Goal: Obtain resource: Obtain resource

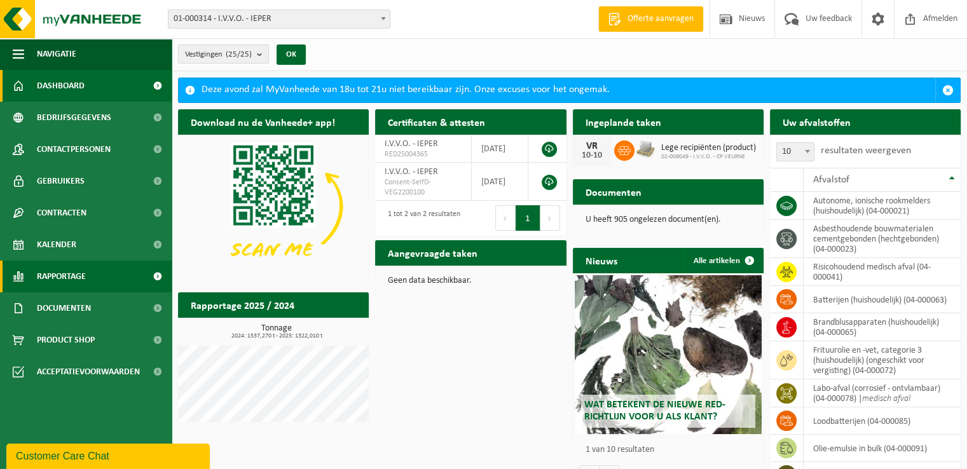
click at [80, 285] on span "Rapportage" at bounding box center [61, 277] width 49 height 32
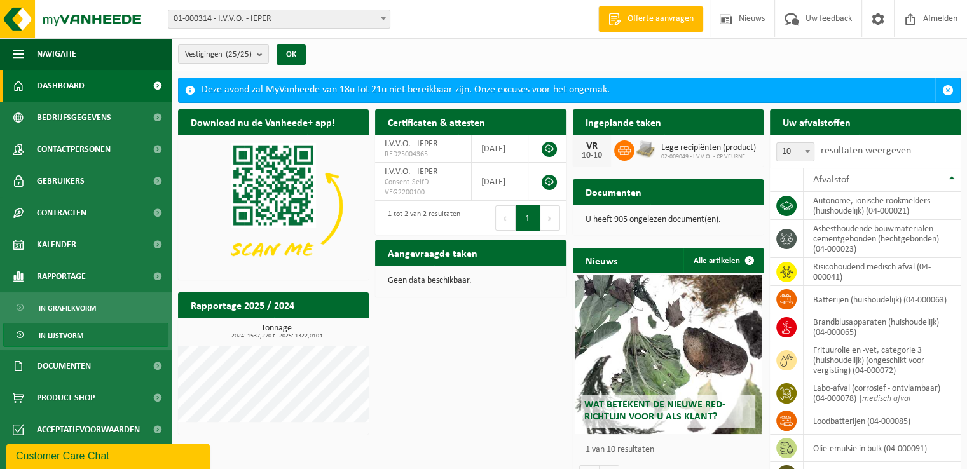
click at [73, 332] on span "In lijstvorm" at bounding box center [61, 336] width 44 height 24
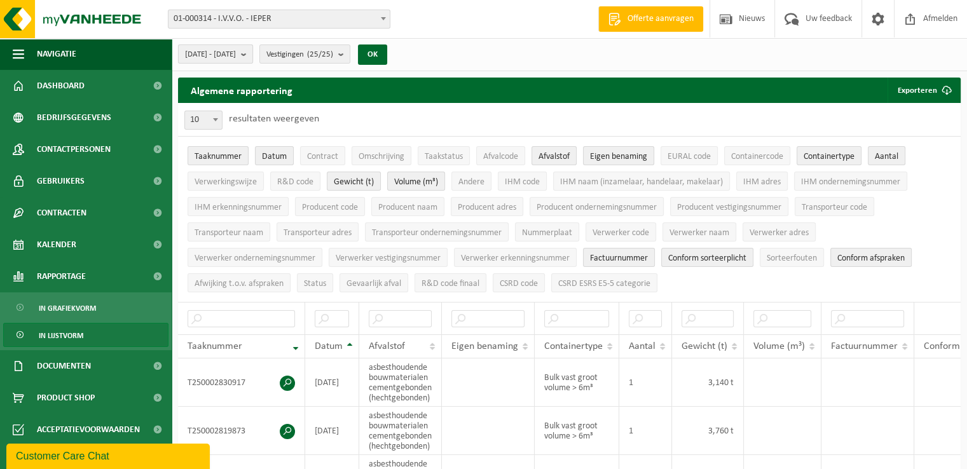
click at [236, 53] on span "[DATE] - [DATE]" at bounding box center [210, 54] width 51 height 19
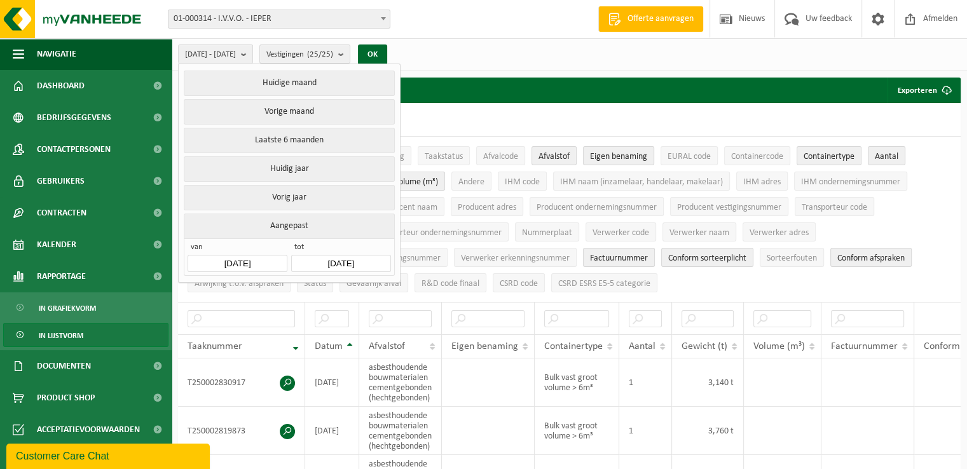
click at [257, 257] on input "[DATE]" at bounding box center [237, 263] width 99 height 17
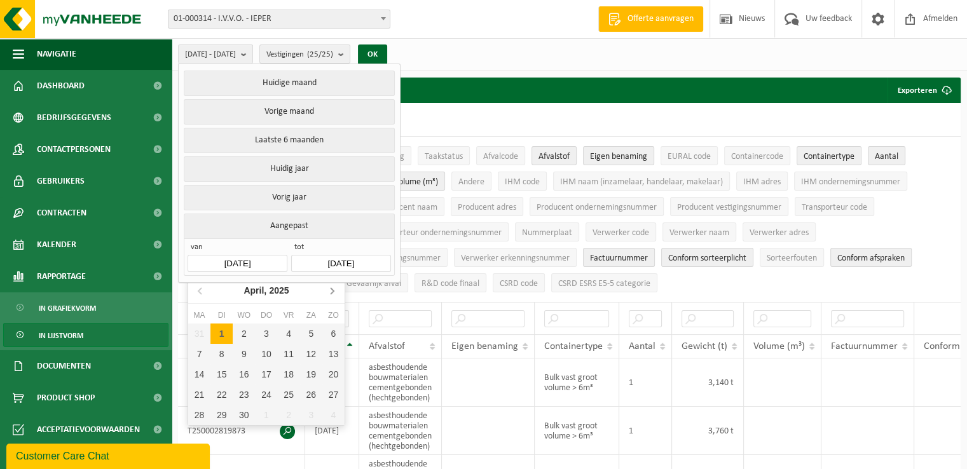
click at [333, 296] on icon at bounding box center [332, 290] width 20 height 20
click at [329, 292] on icon at bounding box center [332, 290] width 20 height 20
click at [216, 333] on div "1" at bounding box center [221, 334] width 22 height 20
type input "2025-07-01"
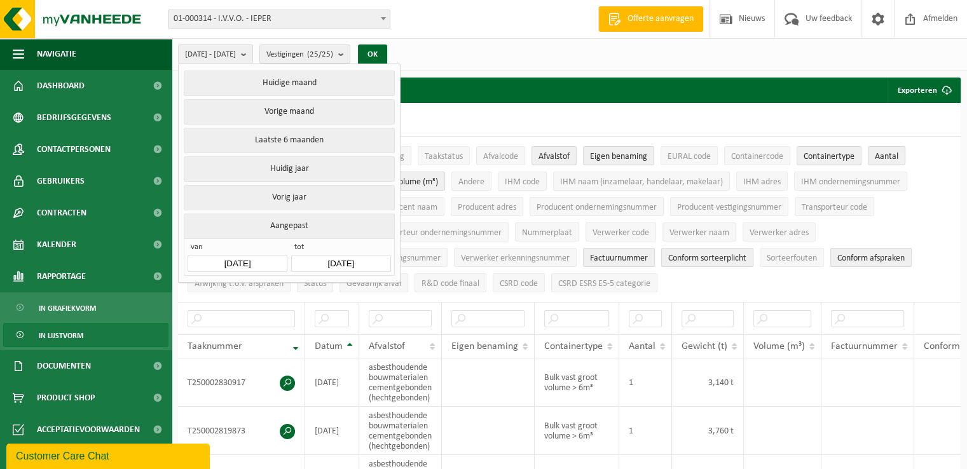
click at [341, 264] on input "2025-09-30" at bounding box center [340, 263] width 99 height 17
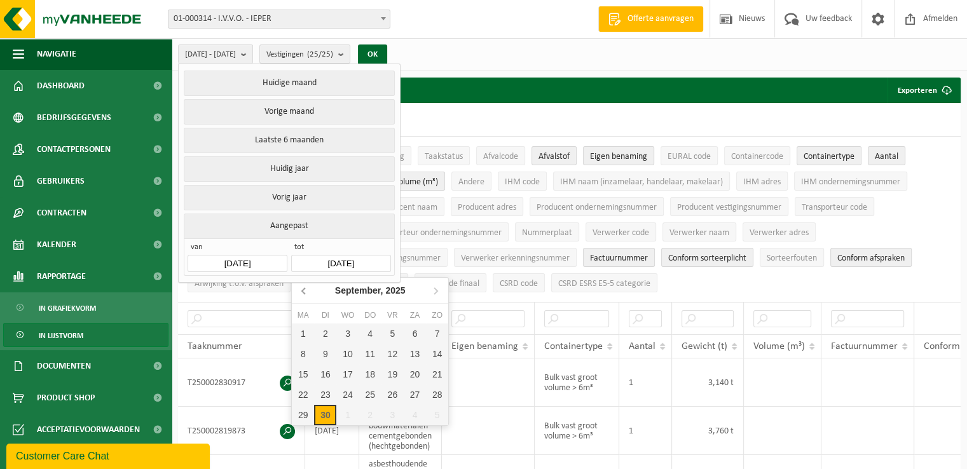
click at [310, 293] on icon at bounding box center [304, 290] width 20 height 20
click at [376, 412] on div "31" at bounding box center [370, 415] width 22 height 20
type input "2025-07-31"
type input "2025-07-01"
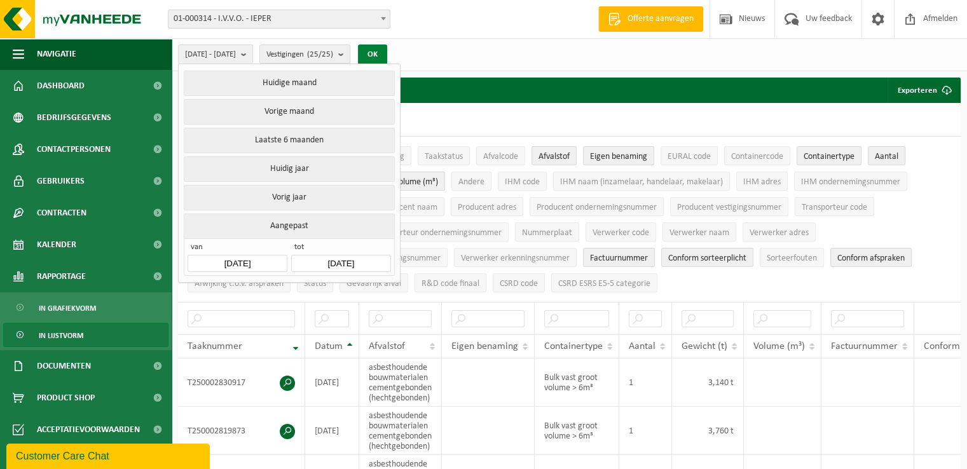
click at [387, 53] on button "OK" at bounding box center [372, 54] width 29 height 20
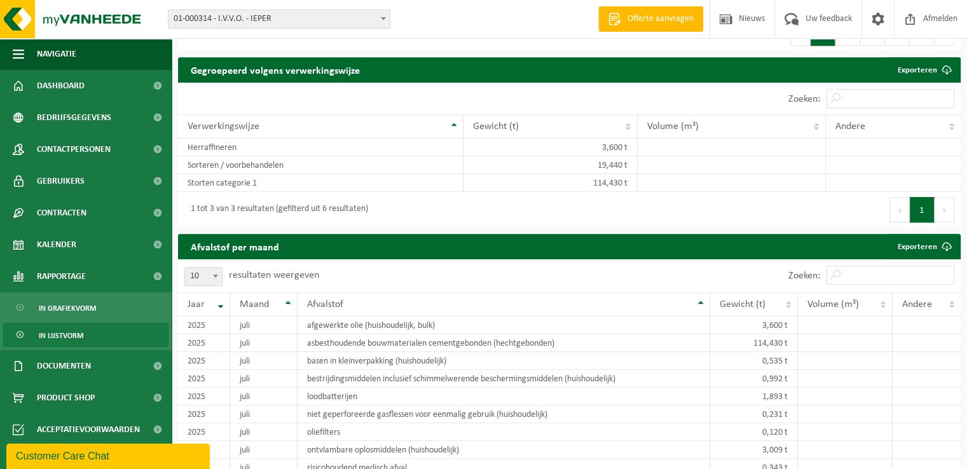
scroll to position [890, 0]
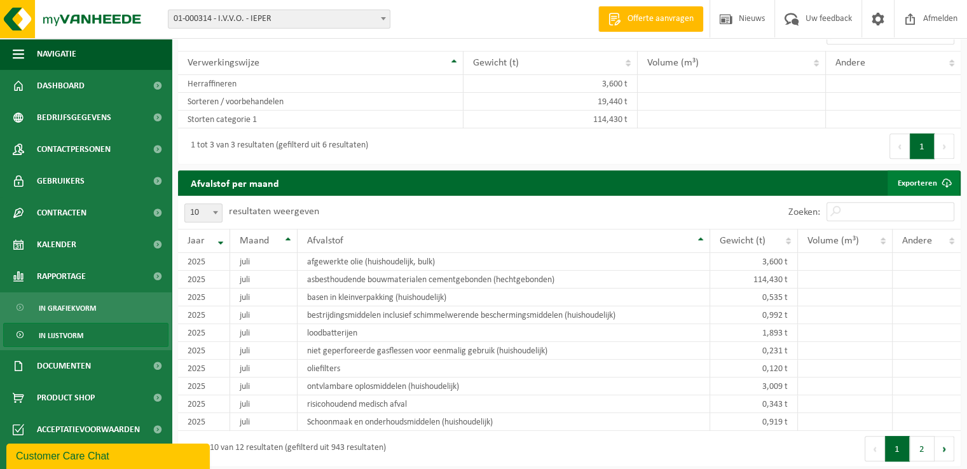
click at [931, 183] on link "Exporteren" at bounding box center [923, 182] width 72 height 25
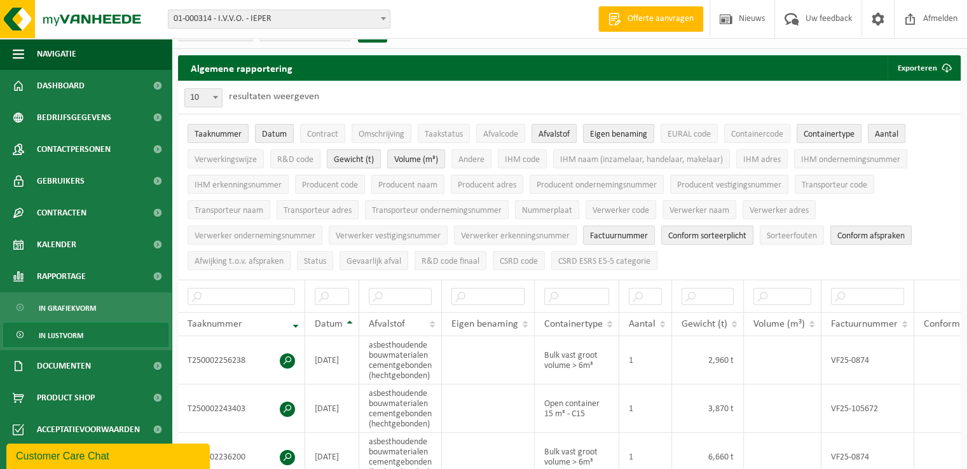
scroll to position [0, 0]
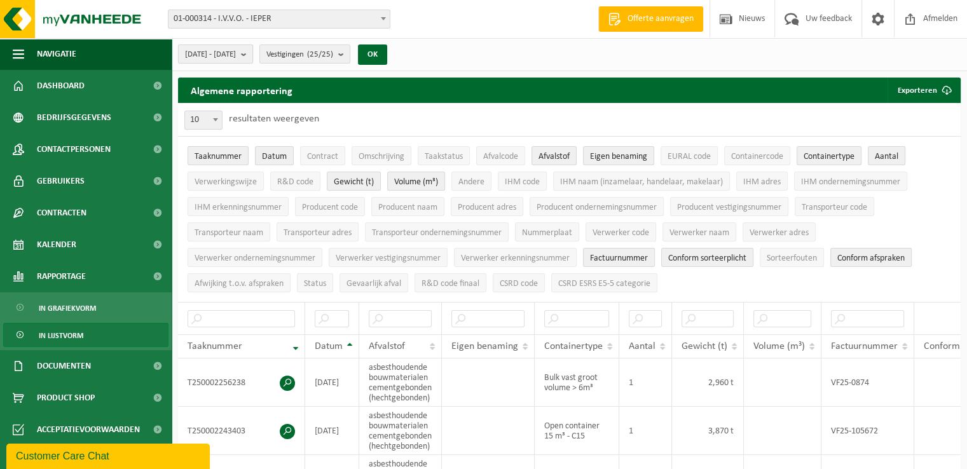
click at [252, 59] on b "submit" at bounding box center [246, 54] width 11 height 18
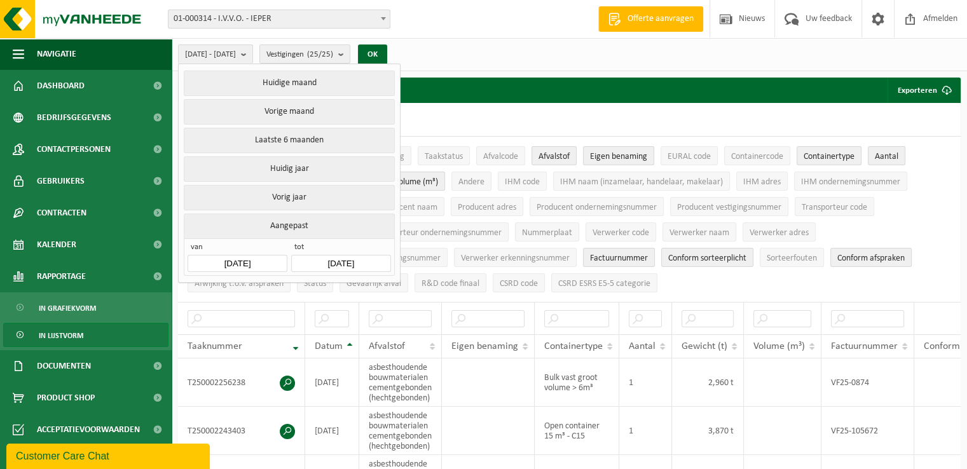
click at [347, 256] on input "2025-07-31" at bounding box center [340, 263] width 99 height 17
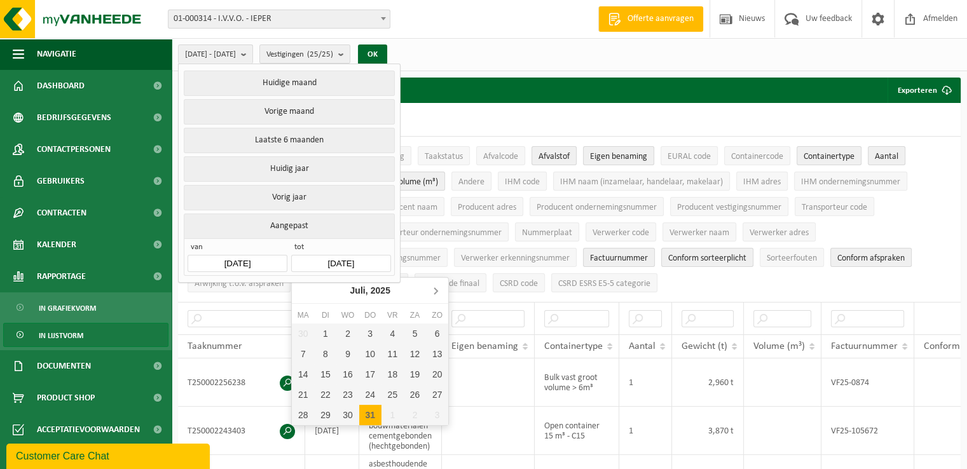
click at [435, 294] on icon at bounding box center [435, 290] width 20 height 20
click at [435, 419] on div "31" at bounding box center [437, 415] width 22 height 20
type input "2025-08-31"
type input "2025-07-01"
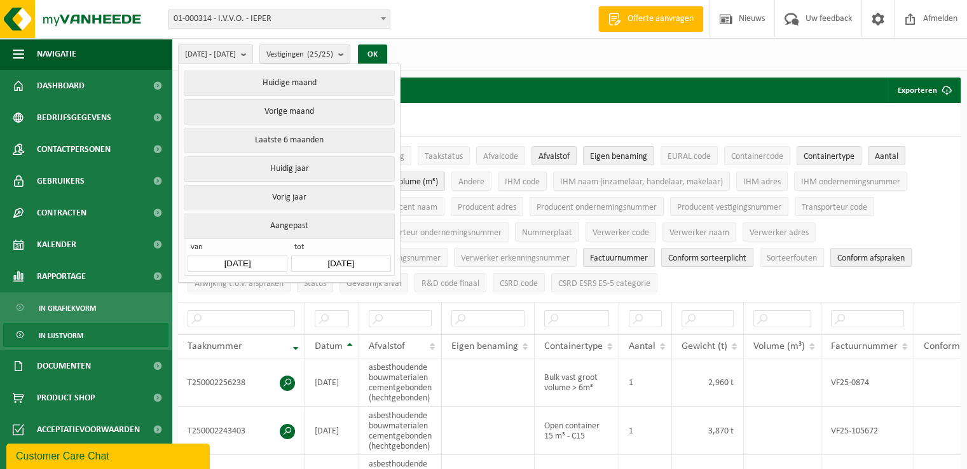
click at [505, 47] on div "2025-07-01 - 2025-08-31 Huidige maand Vorige maand Laatste 6 maanden Huidig jaa…" at bounding box center [569, 54] width 795 height 33
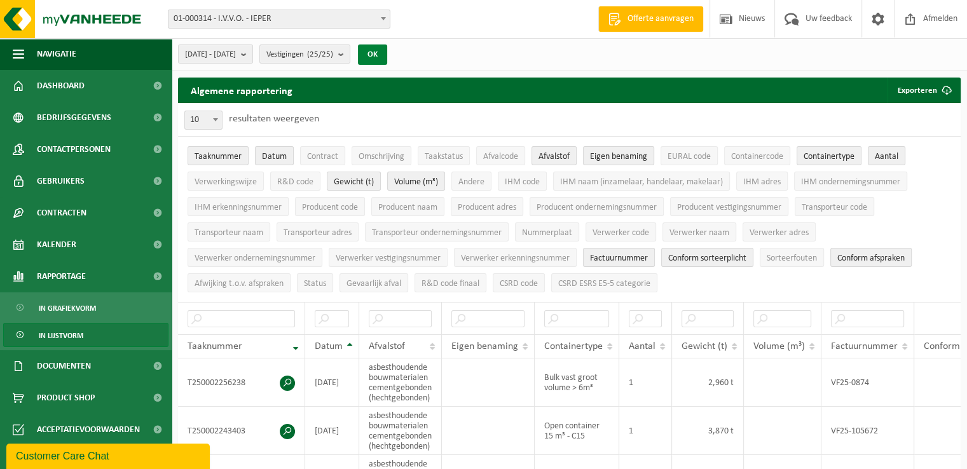
click at [387, 58] on button "OK" at bounding box center [372, 54] width 29 height 20
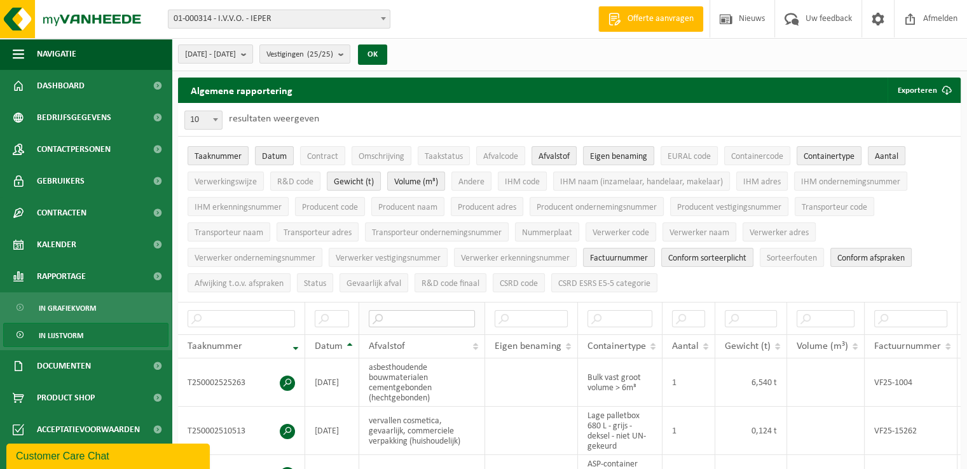
click at [404, 311] on input "text" at bounding box center [422, 318] width 106 height 17
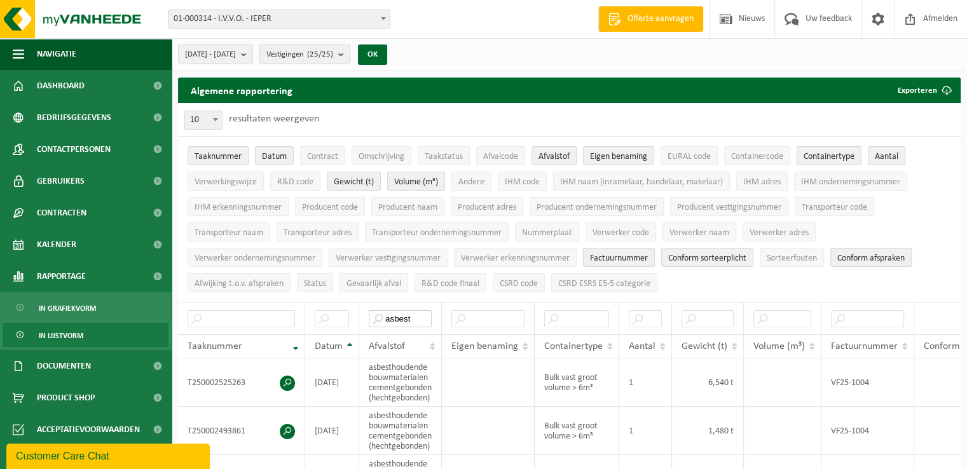
type input "asbest"
click at [333, 62] on span "Vestigingen (25/25)" at bounding box center [299, 54] width 67 height 19
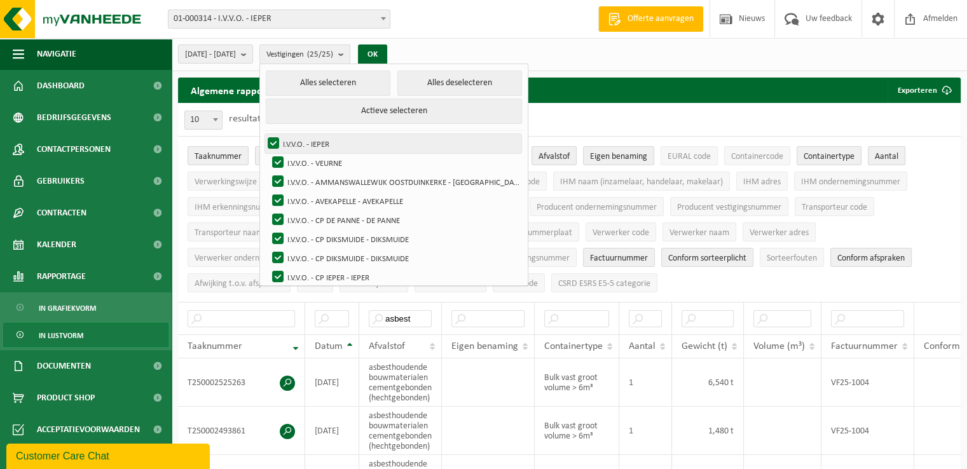
click at [343, 139] on label "I.V.V.O. - IEPER" at bounding box center [393, 143] width 256 height 19
click at [263, 134] on input "I.V.V.O. - IEPER" at bounding box center [263, 133] width 1 height 1
checkbox input "false"
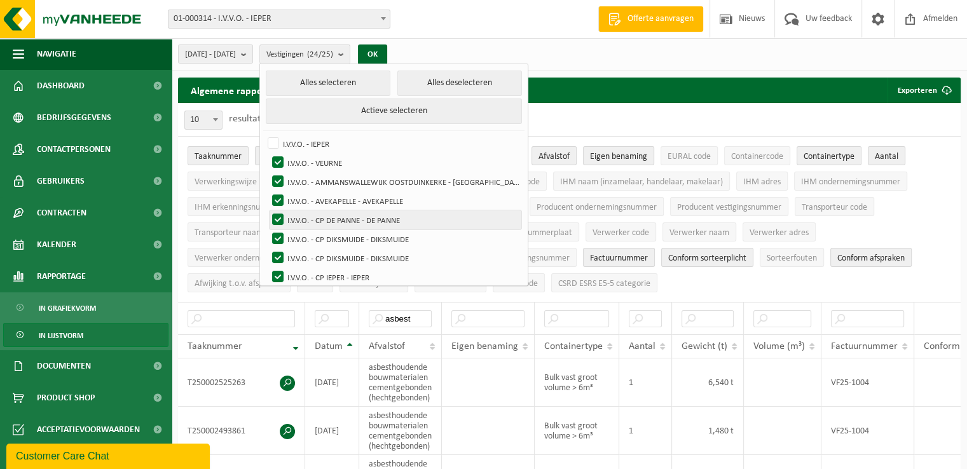
click at [380, 225] on label "I.V.V.O. - CP DE PANNE - DE PANNE" at bounding box center [396, 219] width 252 height 19
click at [268, 210] on input "I.V.V.O. - CP DE PANNE - DE PANNE" at bounding box center [267, 210] width 1 height 1
checkbox input "false"
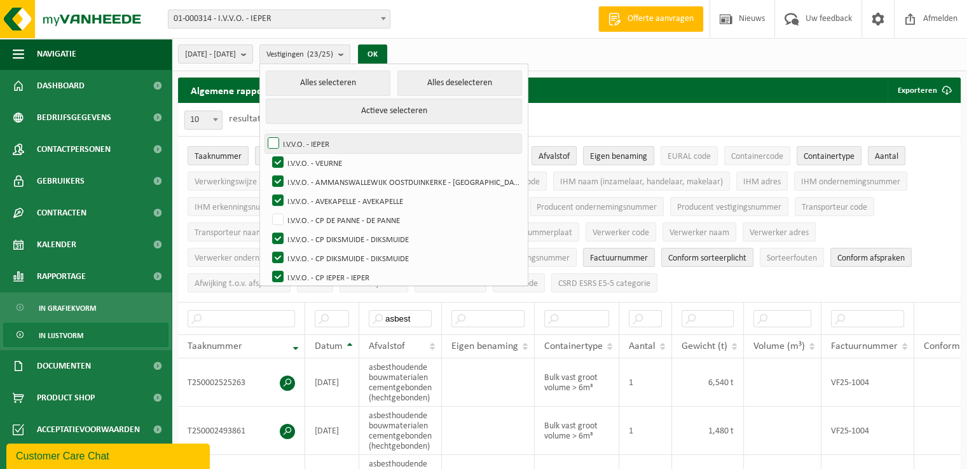
click at [336, 142] on label "I.V.V.O. - IEPER" at bounding box center [393, 143] width 256 height 19
click at [263, 134] on input "I.V.V.O. - IEPER" at bounding box center [263, 133] width 1 height 1
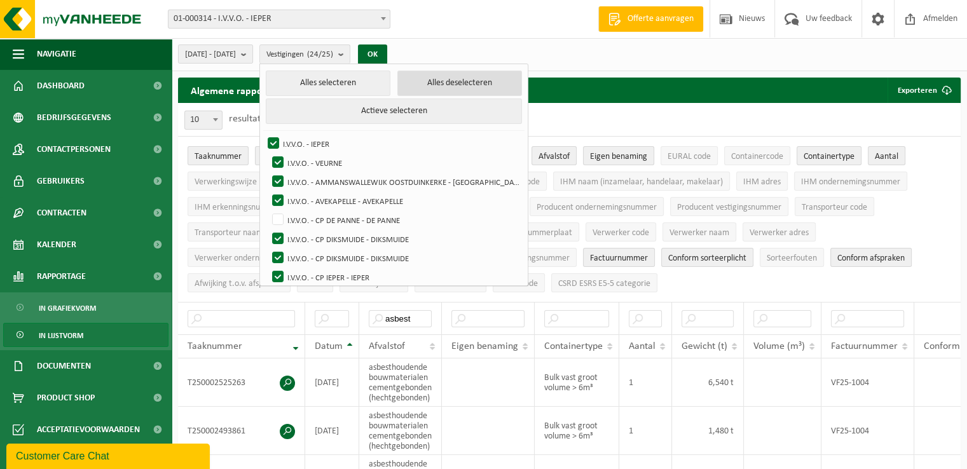
click at [459, 82] on button "Alles deselecteren" at bounding box center [459, 83] width 125 height 25
checkbox input "false"
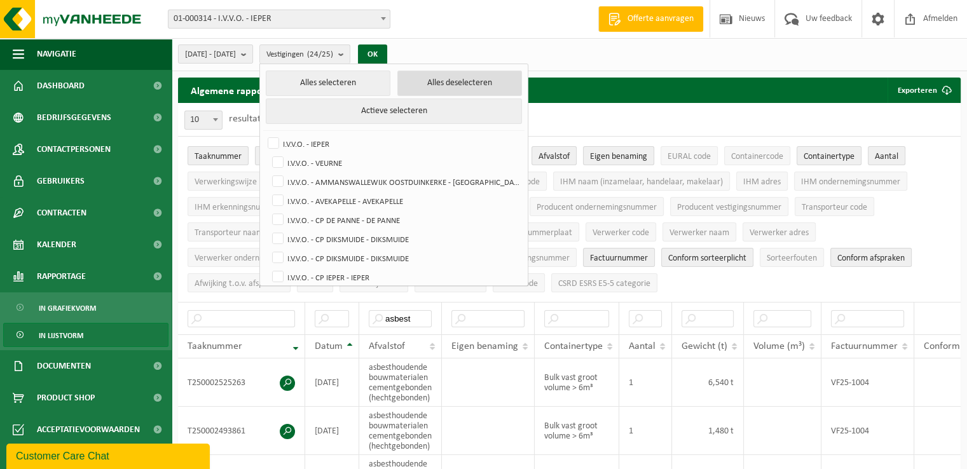
checkbox input "false"
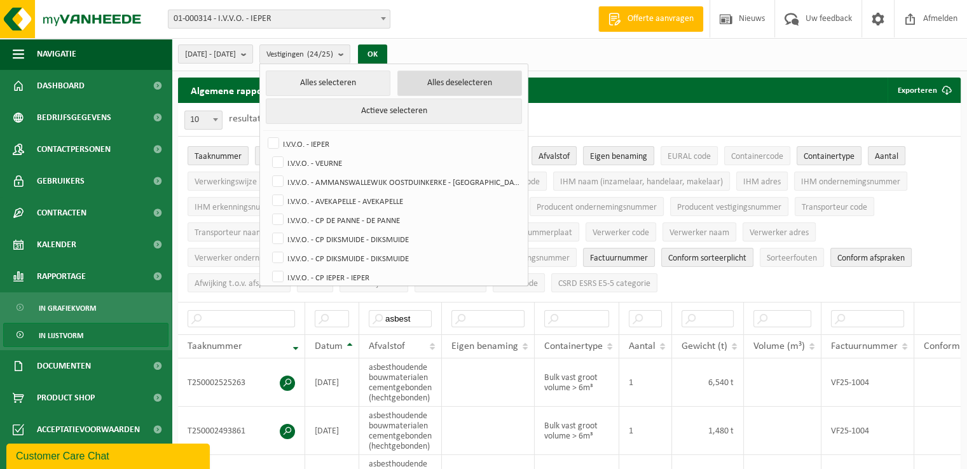
checkbox input "false"
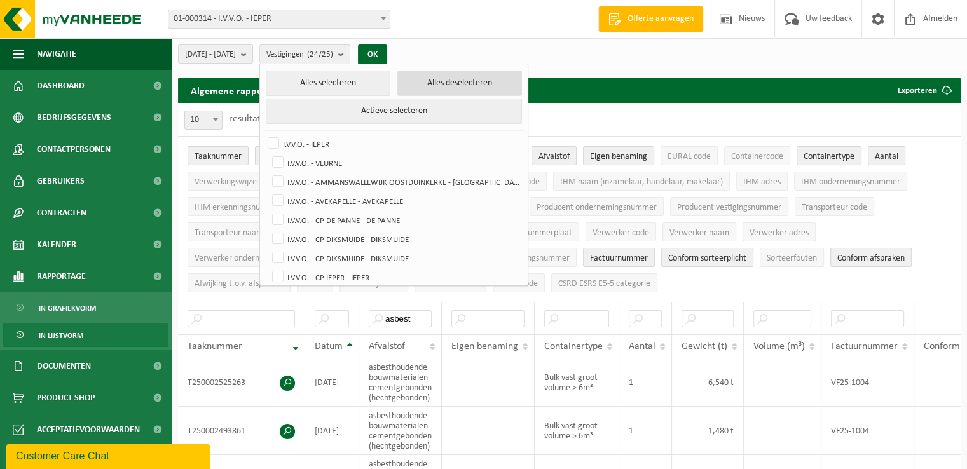
checkbox input "false"
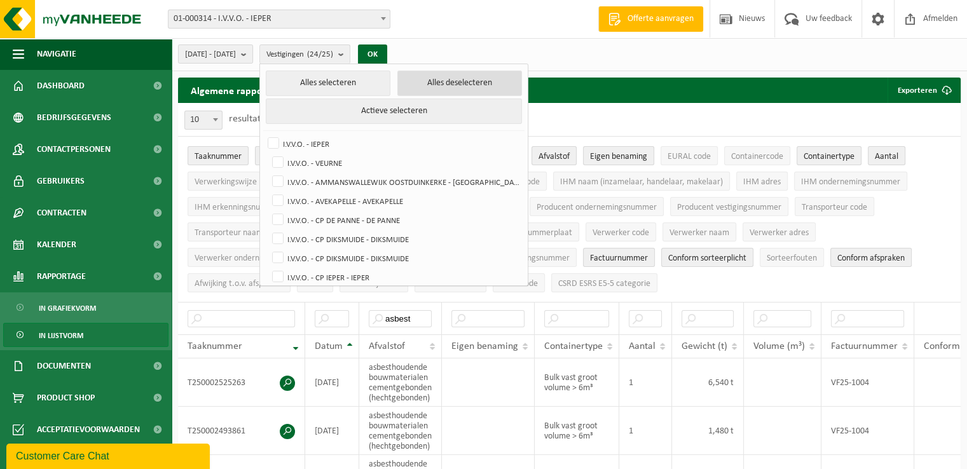
checkbox input "false"
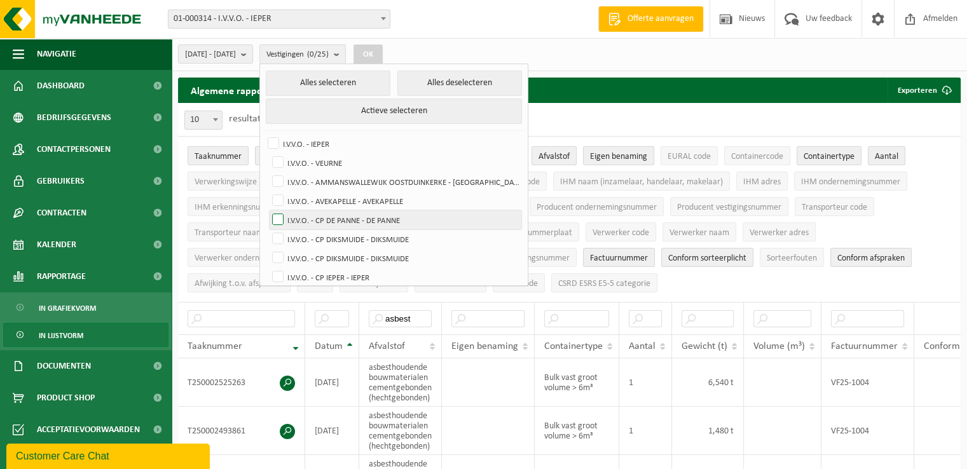
click at [376, 216] on label "I.V.V.O. - CP DE PANNE - DE PANNE" at bounding box center [396, 219] width 252 height 19
click at [268, 210] on input "I.V.V.O. - CP DE PANNE - DE PANNE" at bounding box center [267, 210] width 1 height 1
click at [383, 51] on button "OK" at bounding box center [367, 54] width 29 height 20
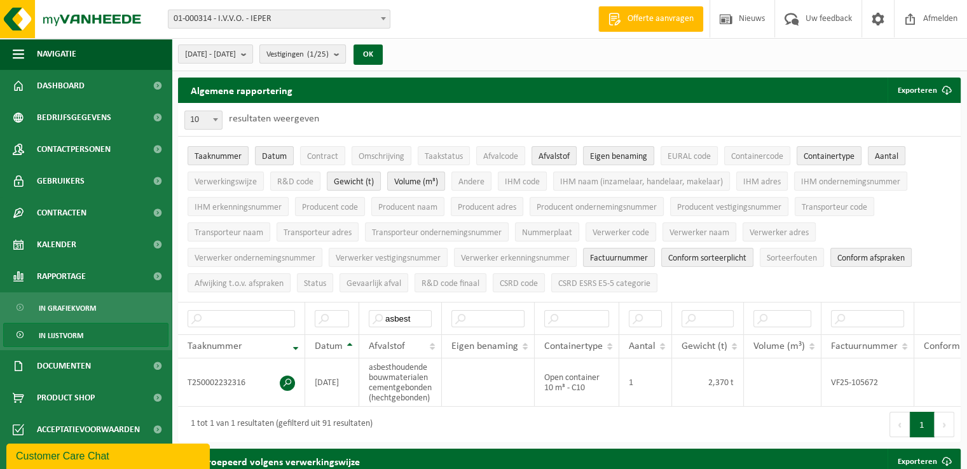
click at [327, 60] on span "Vestigingen (1/25)" at bounding box center [297, 54] width 62 height 19
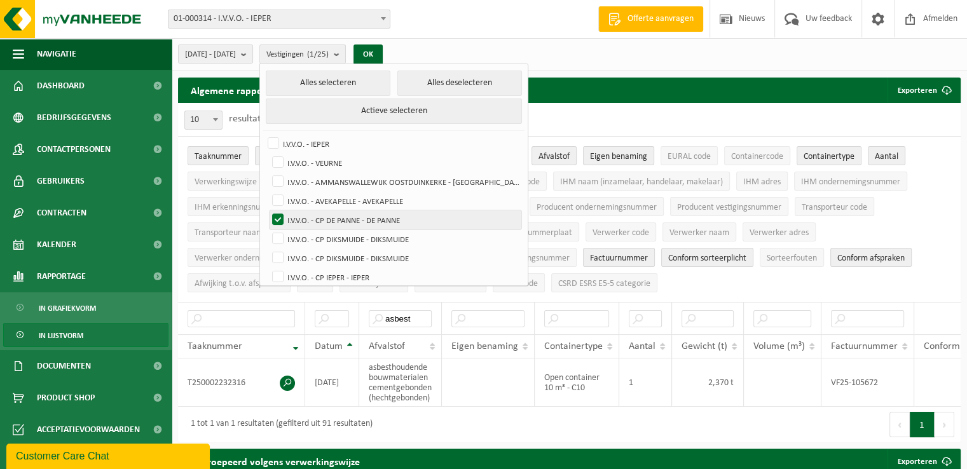
click at [350, 218] on label "I.V.V.O. - CP DE PANNE - DE PANNE" at bounding box center [396, 219] width 252 height 19
click at [268, 210] on input "I.V.V.O. - CP DE PANNE - DE PANNE" at bounding box center [267, 210] width 1 height 1
checkbox input "false"
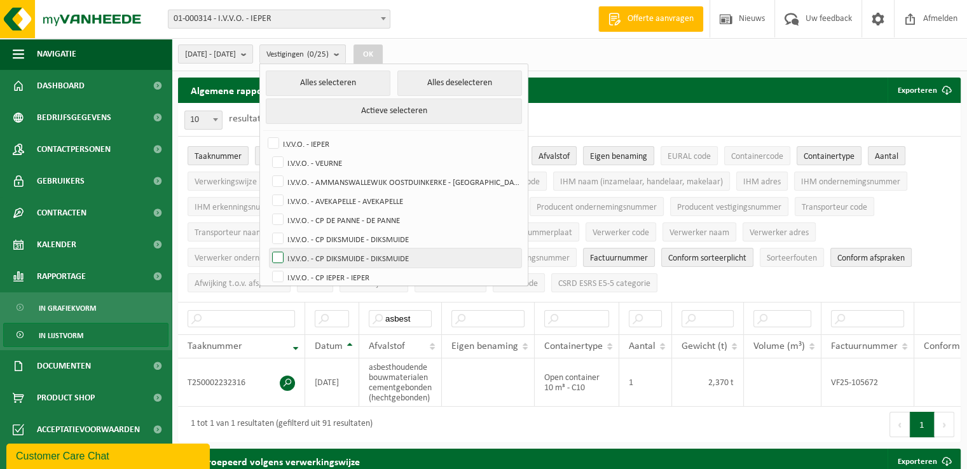
click at [350, 243] on label "I.V.V.O. - CP DIKSMUIDE - DIKSMUIDE" at bounding box center [396, 238] width 252 height 19
click at [268, 229] on input "I.V.V.O. - CP DIKSMUIDE - DIKSMUIDE" at bounding box center [267, 229] width 1 height 1
checkbox input "true"
click at [348, 256] on label "I.V.V.O. - CP DIKSMUIDE - DIKSMUIDE" at bounding box center [396, 258] width 252 height 19
click at [268, 249] on input "I.V.V.O. - CP DIKSMUIDE - DIKSMUIDE" at bounding box center [267, 248] width 1 height 1
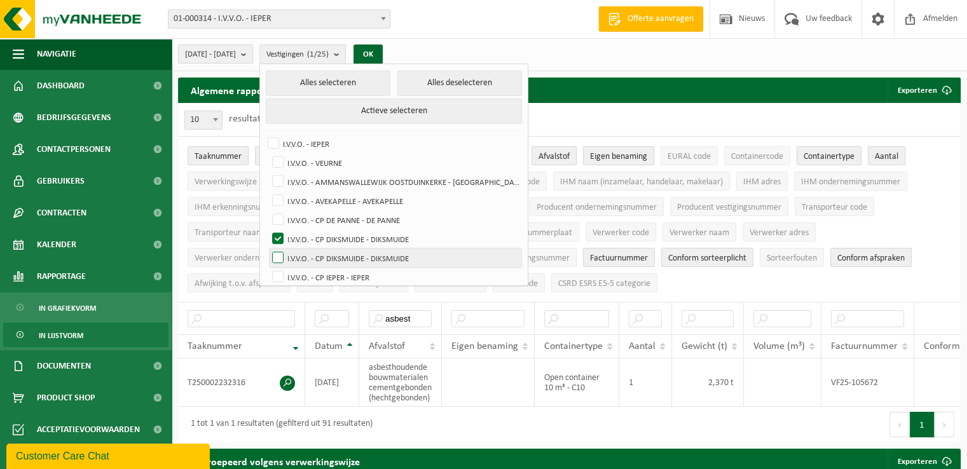
checkbox input "true"
click at [383, 53] on button "OK" at bounding box center [367, 54] width 29 height 20
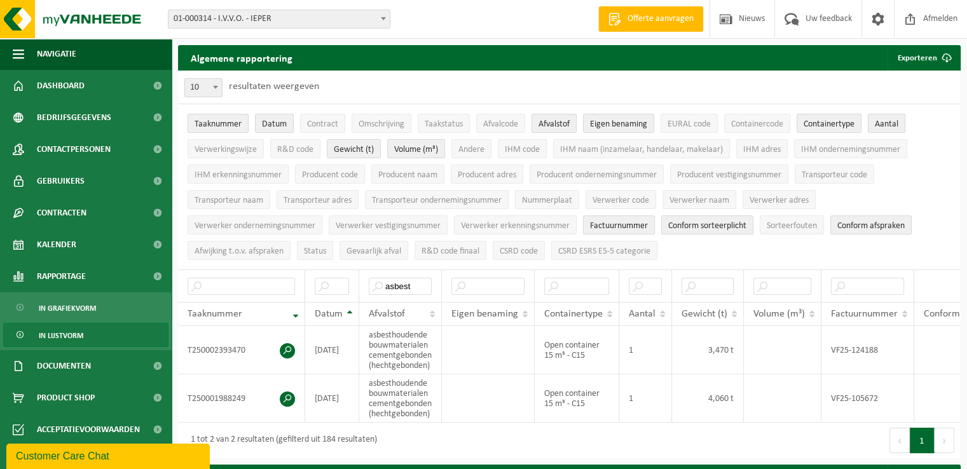
scroll to position [64, 0]
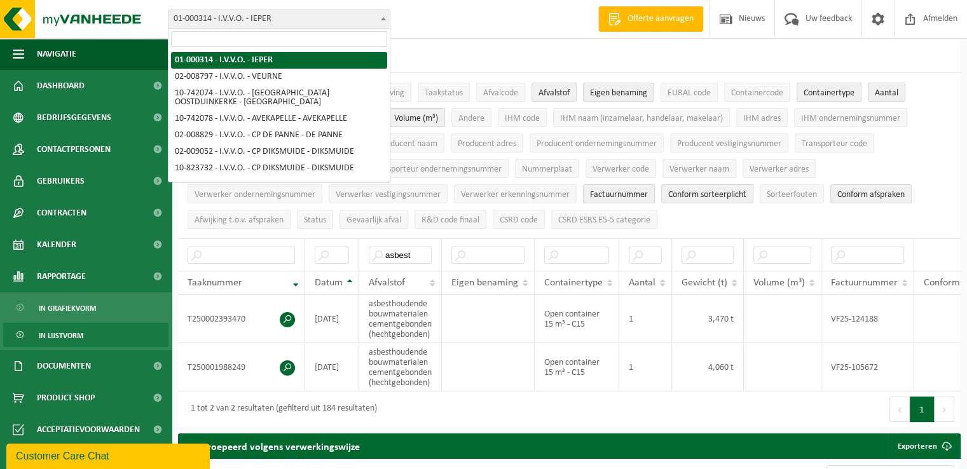
click at [376, 24] on span "01-000314 - I.V.V.O. - IEPER" at bounding box center [278, 19] width 221 height 18
click at [442, 43] on div "10 25 50 100 10 resultaten weergeven" at bounding box center [569, 55] width 782 height 33
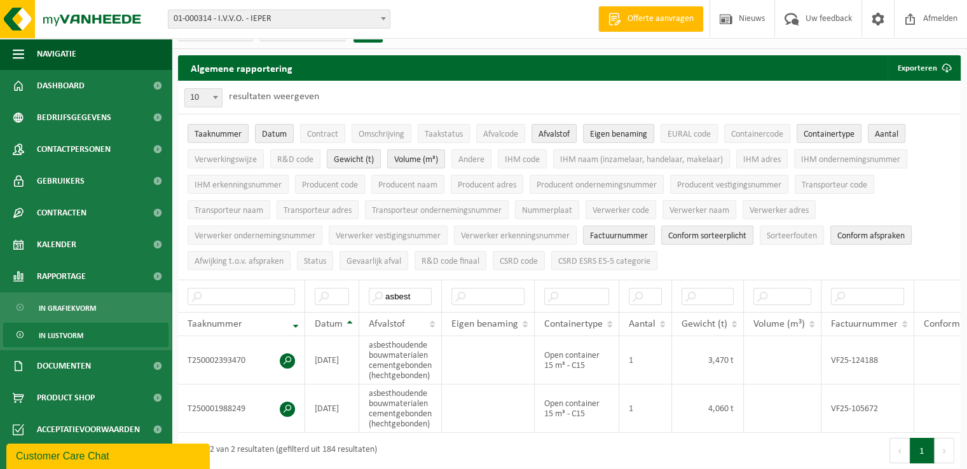
scroll to position [0, 0]
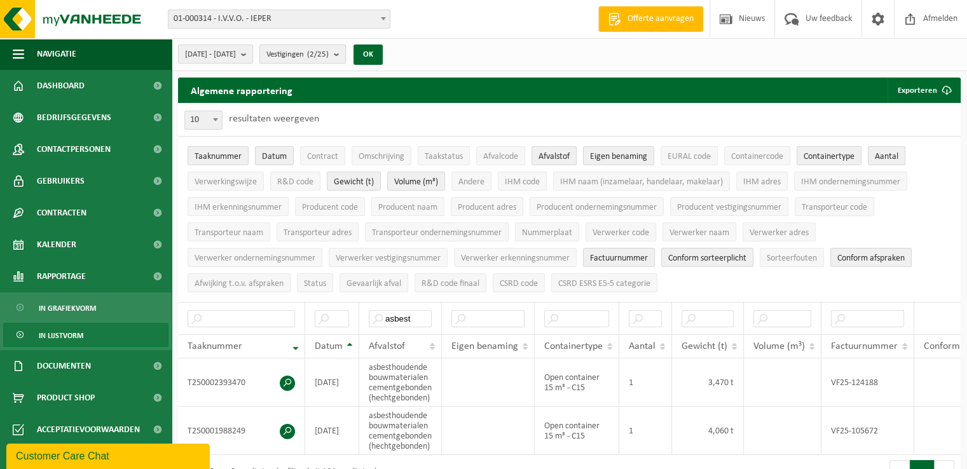
click at [329, 57] on count "(2/25)" at bounding box center [318, 54] width 22 height 8
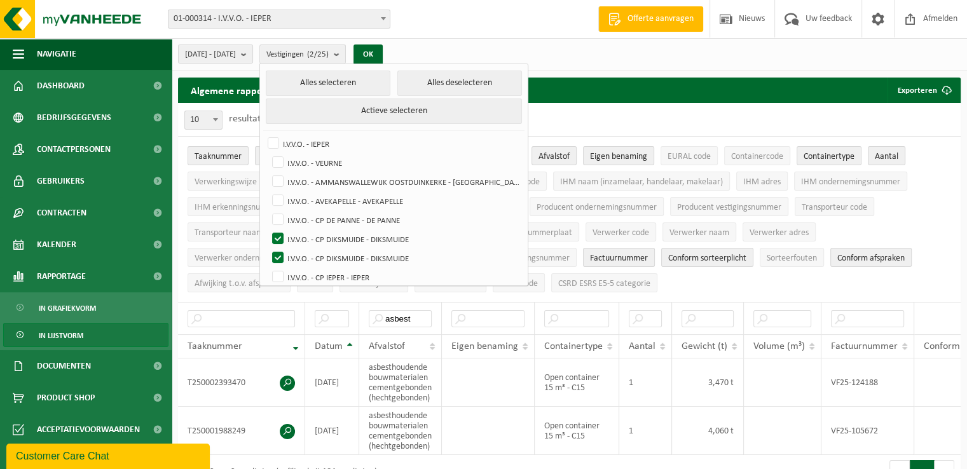
click at [479, 41] on div "2025-07-01 - 2025-08-31 Huidige maand Vorige maand Laatste 6 maanden Huidig jaa…" at bounding box center [569, 54] width 795 height 33
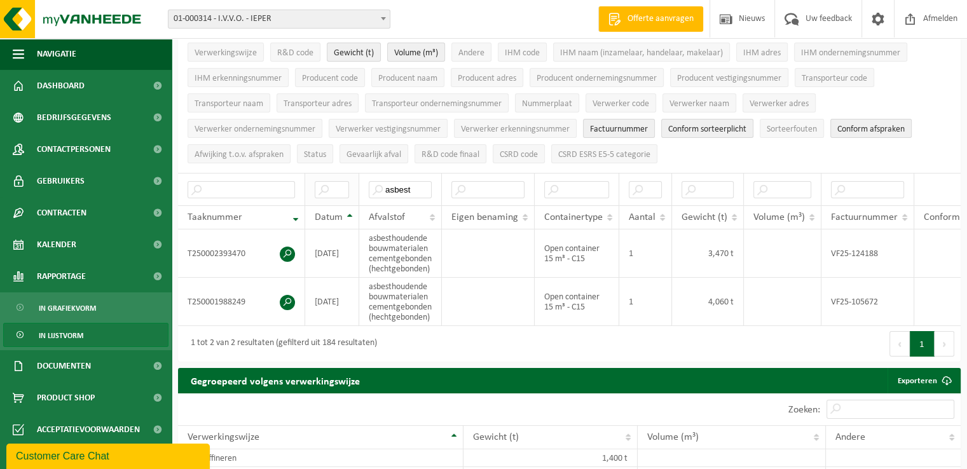
scroll to position [127, 0]
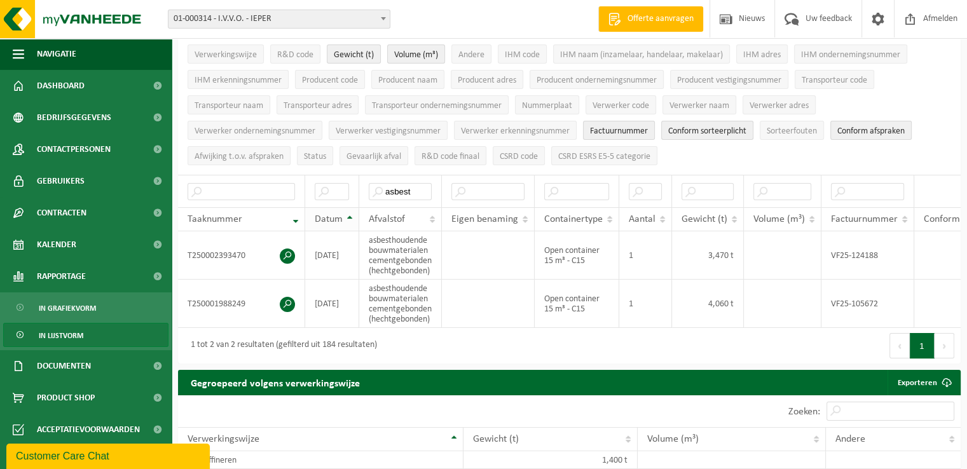
click at [348, 214] on th "Datum" at bounding box center [332, 219] width 54 height 24
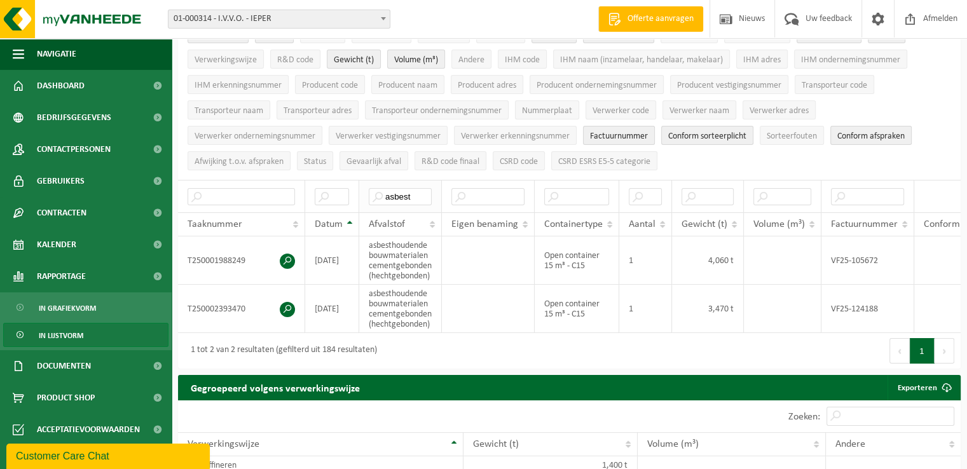
scroll to position [0, 0]
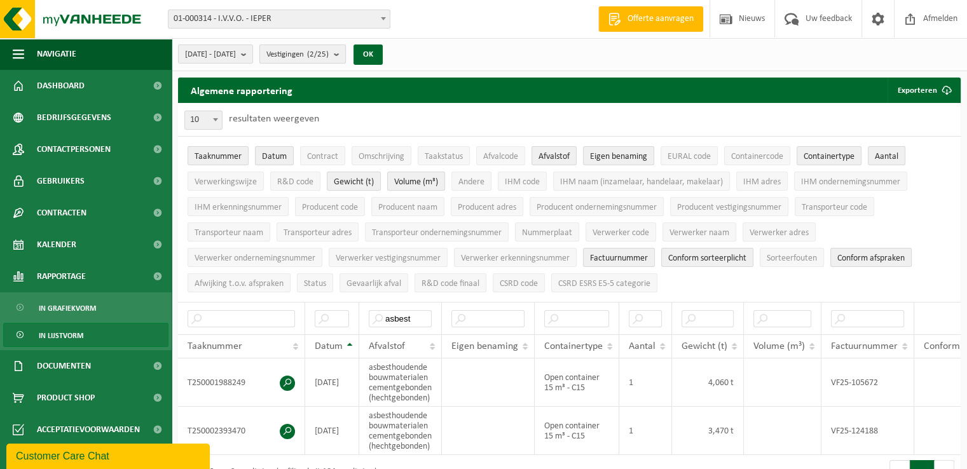
click at [329, 55] on count "(2/25)" at bounding box center [318, 54] width 22 height 8
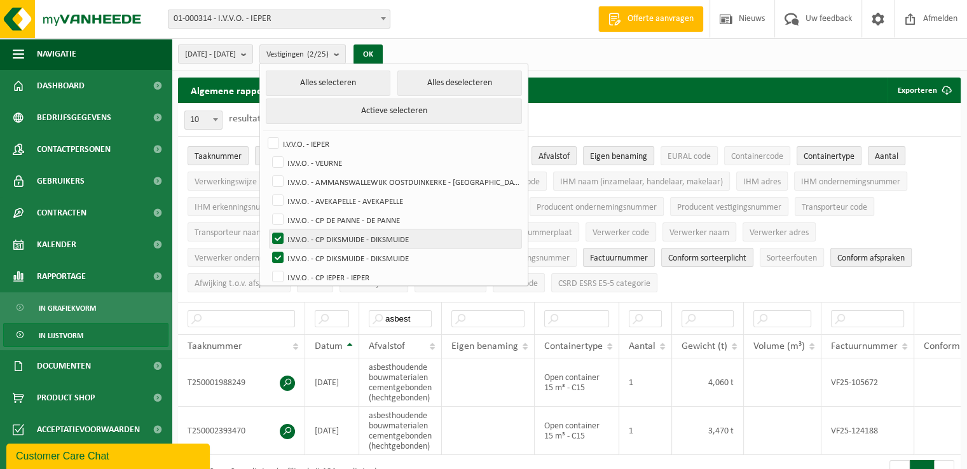
click at [334, 239] on label "I.V.V.O. - CP DIKSMUIDE - DIKSMUIDE" at bounding box center [396, 238] width 252 height 19
click at [268, 229] on input "I.V.V.O. - CP DIKSMUIDE - DIKSMUIDE" at bounding box center [267, 229] width 1 height 1
checkbox input "false"
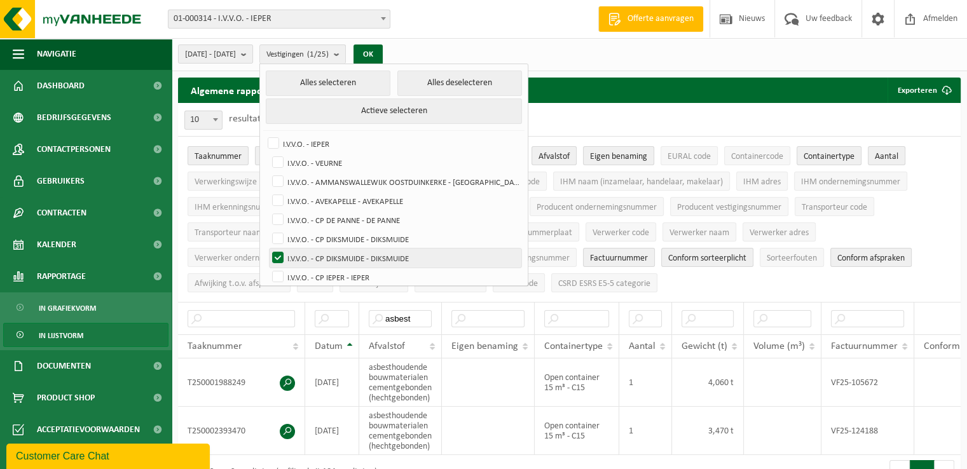
click at [334, 251] on label "I.V.V.O. - CP DIKSMUIDE - DIKSMUIDE" at bounding box center [396, 258] width 252 height 19
click at [268, 249] on input "I.V.V.O. - CP DIKSMUIDE - DIKSMUIDE" at bounding box center [267, 248] width 1 height 1
checkbox input "false"
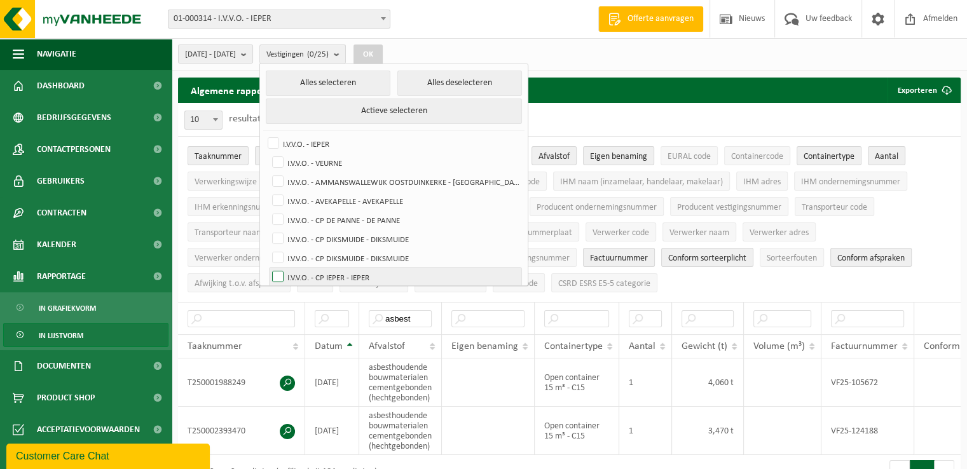
click at [333, 270] on label "I.V.V.O. - CP IEPER - IEPER" at bounding box center [396, 277] width 252 height 19
click at [268, 268] on input "I.V.V.O. - CP IEPER - IEPER" at bounding box center [267, 267] width 1 height 1
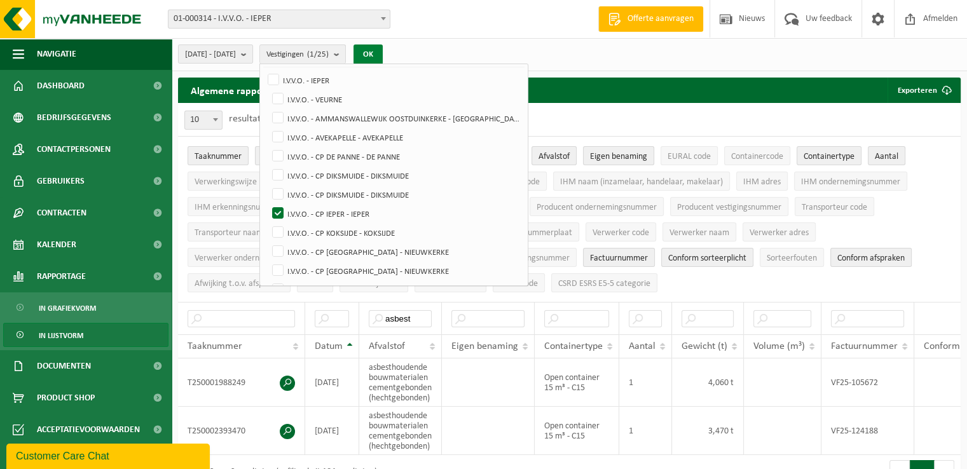
click at [383, 57] on button "OK" at bounding box center [367, 54] width 29 height 20
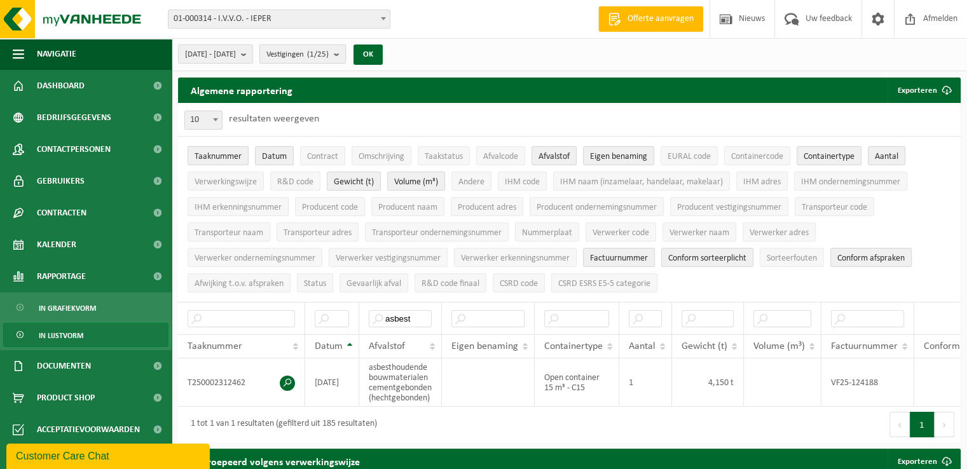
click at [329, 62] on span "Vestigingen (1/25)" at bounding box center [297, 54] width 62 height 19
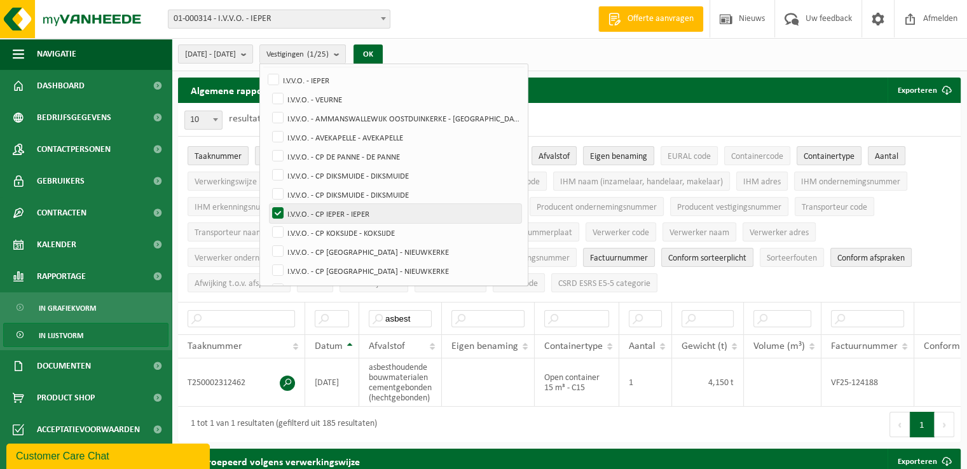
click at [350, 217] on label "I.V.V.O. - CP IEPER - IEPER" at bounding box center [396, 213] width 252 height 19
click at [268, 204] on input "I.V.V.O. - CP IEPER - IEPER" at bounding box center [267, 203] width 1 height 1
checkbox input "false"
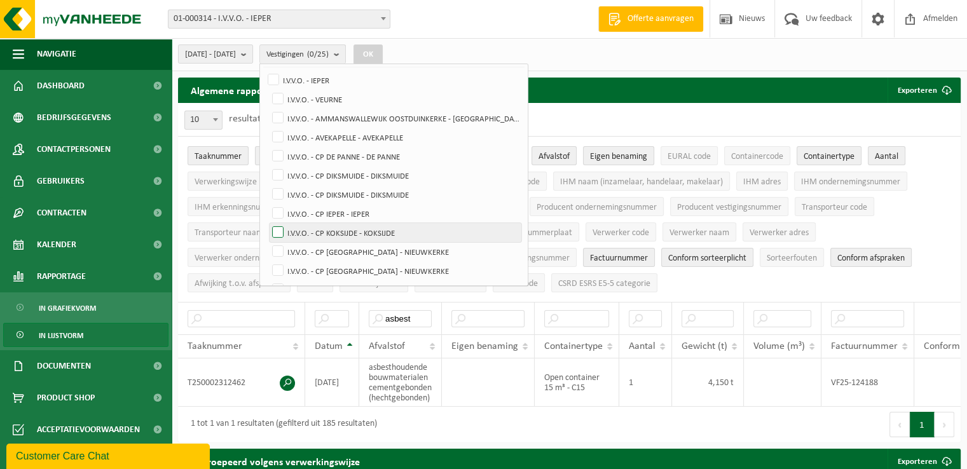
click at [357, 240] on label "I.V.V.O. - CP KOKSIJDE - KOKSIJDE" at bounding box center [396, 232] width 252 height 19
click at [268, 223] on input "I.V.V.O. - CP KOKSIJDE - KOKSIJDE" at bounding box center [267, 222] width 1 height 1
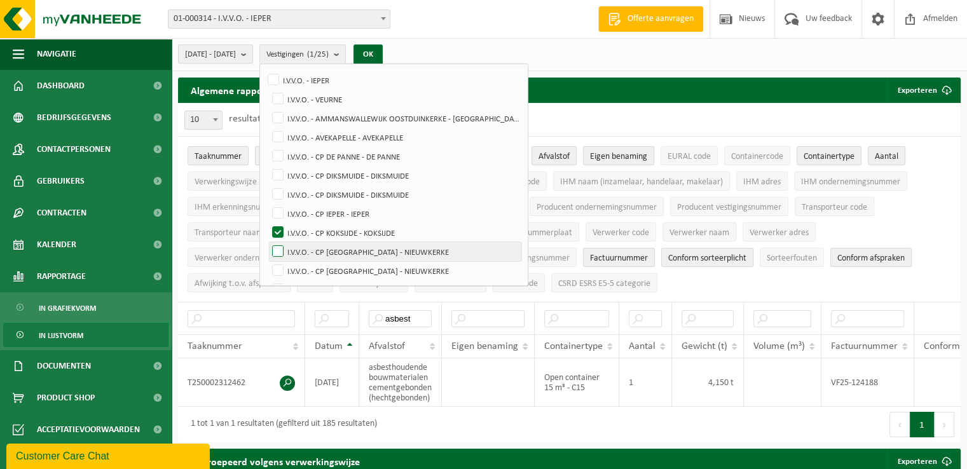
click at [357, 240] on ul "Alles selecteren Alles deselecteren Actieve selecteren I.V.V.O. - IEPER I.V.V.O…" at bounding box center [394, 277] width 268 height 553
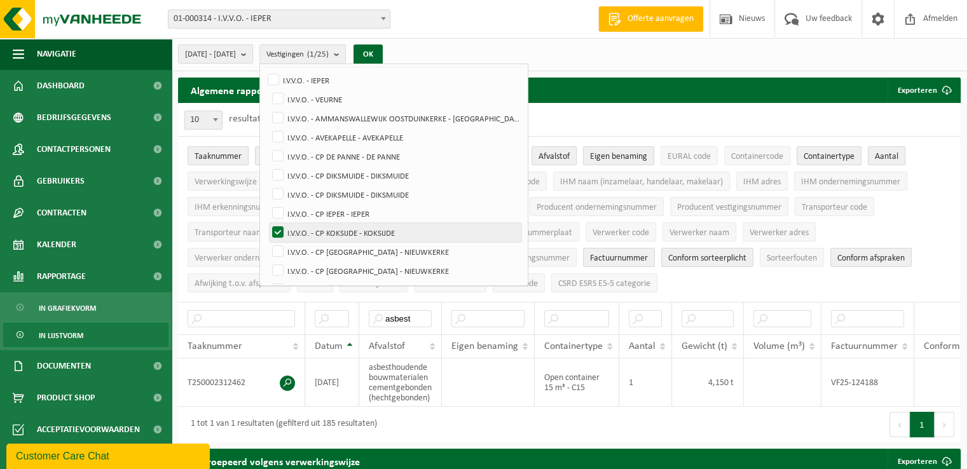
click at [356, 237] on label "I.V.V.O. - CP KOKSIJDE - KOKSIJDE" at bounding box center [396, 232] width 252 height 19
click at [268, 223] on input "I.V.V.O. - CP KOKSIJDE - KOKSIJDE" at bounding box center [267, 222] width 1 height 1
checkbox input "false"
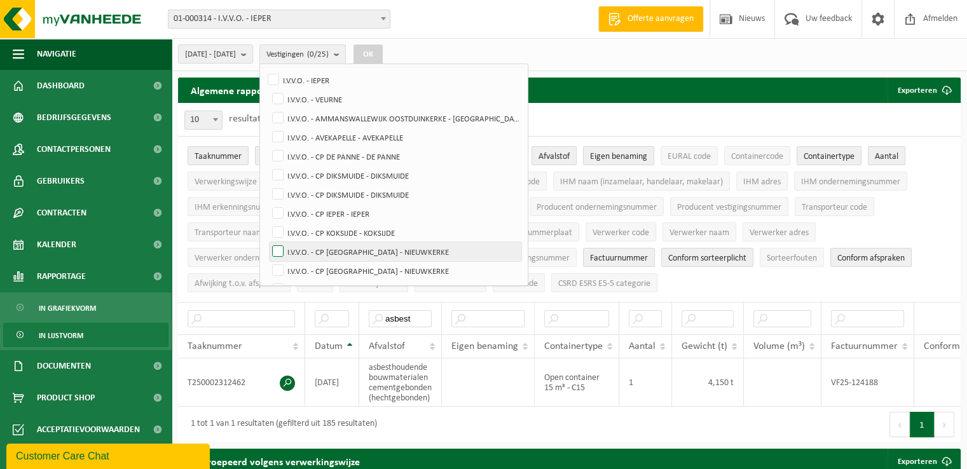
click at [353, 249] on label "I.V.V.O. - CP [GEOGRAPHIC_DATA] - NIEUWKERKE" at bounding box center [396, 251] width 252 height 19
click at [268, 242] on input "I.V.V.O. - CP [GEOGRAPHIC_DATA] - NIEUWKERKE" at bounding box center [267, 242] width 1 height 1
checkbox input "true"
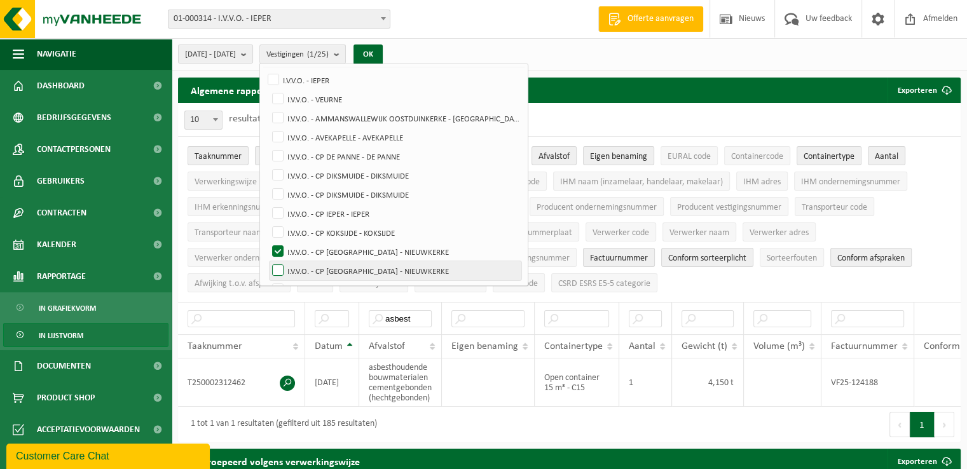
click at [353, 263] on label "I.V.V.O. - CP [GEOGRAPHIC_DATA] - NIEUWKERKE" at bounding box center [396, 270] width 252 height 19
click at [268, 261] on input "I.V.V.O. - CP [GEOGRAPHIC_DATA] - NIEUWKERKE" at bounding box center [267, 261] width 1 height 1
checkbox input "true"
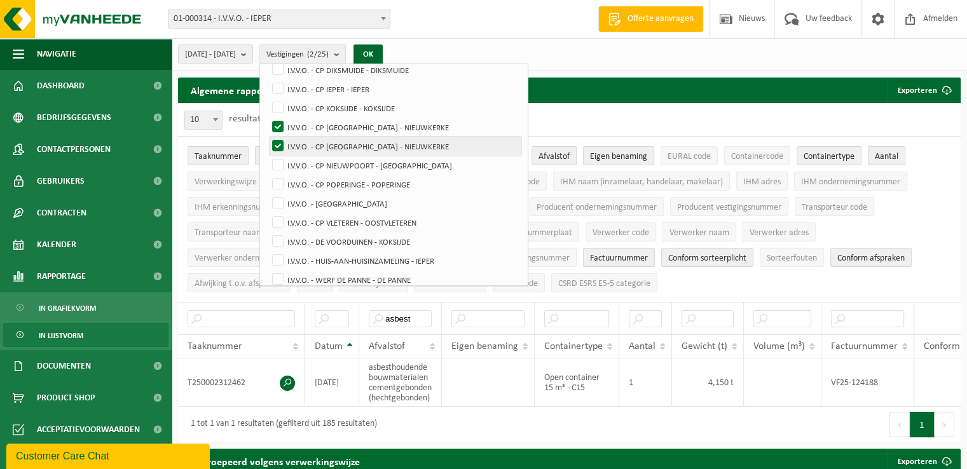
scroll to position [191, 0]
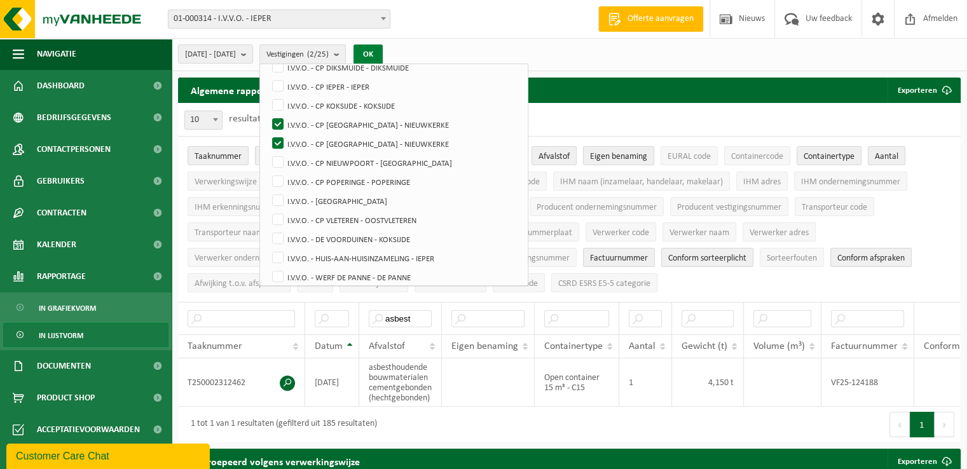
click at [383, 54] on button "OK" at bounding box center [367, 54] width 29 height 20
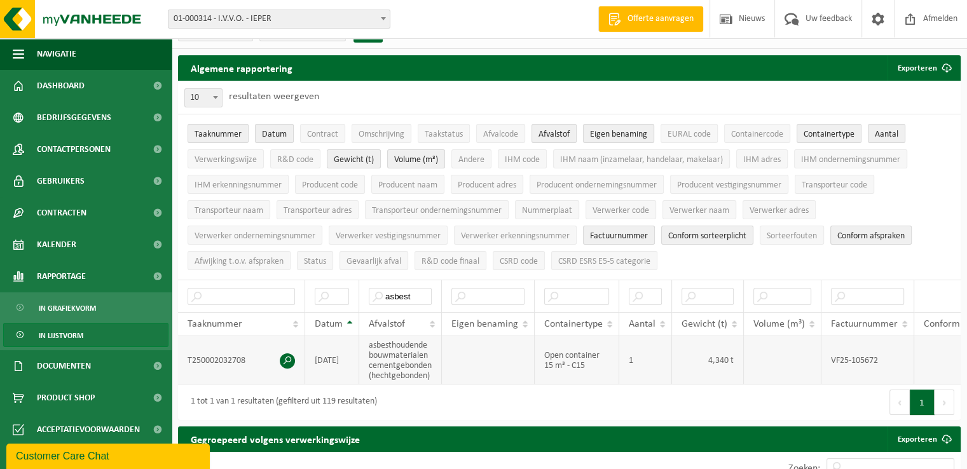
scroll to position [0, 0]
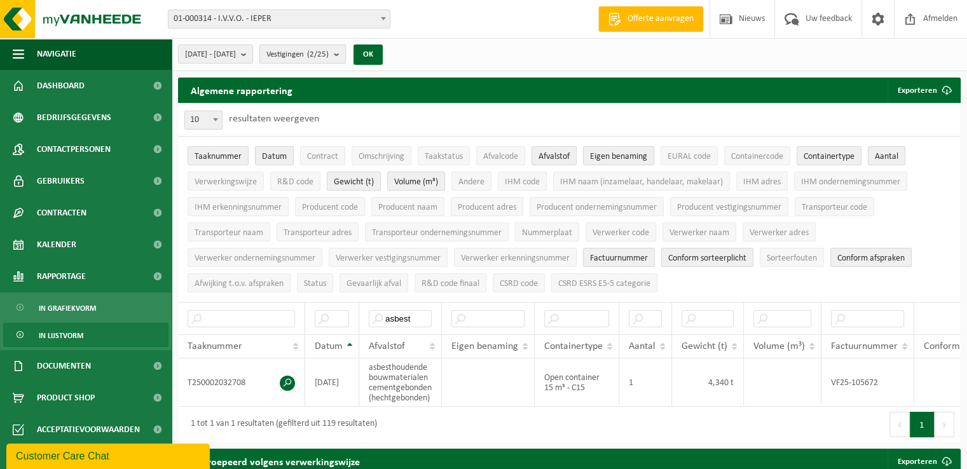
click at [329, 58] on count "(2/25)" at bounding box center [318, 54] width 22 height 8
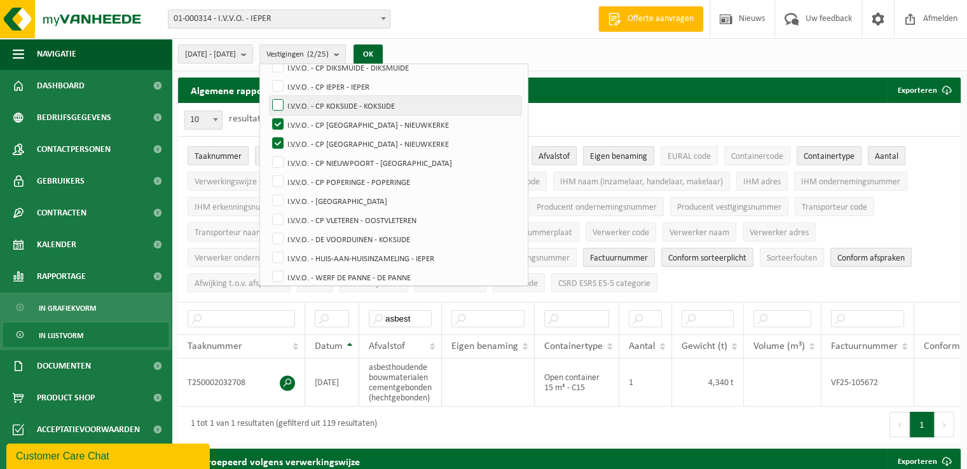
click at [378, 112] on label "I.V.V.O. - CP KOKSIJDE - KOKSIJDE" at bounding box center [396, 105] width 252 height 19
click at [268, 96] on input "I.V.V.O. - CP KOKSIJDE - KOKSIJDE" at bounding box center [267, 95] width 1 height 1
click at [376, 104] on label "I.V.V.O. - CP KOKSIJDE - KOKSIJDE" at bounding box center [396, 105] width 252 height 19
click at [268, 96] on input "I.V.V.O. - CP KOKSIJDE - KOKSIJDE" at bounding box center [267, 95] width 1 height 1
checkbox input "false"
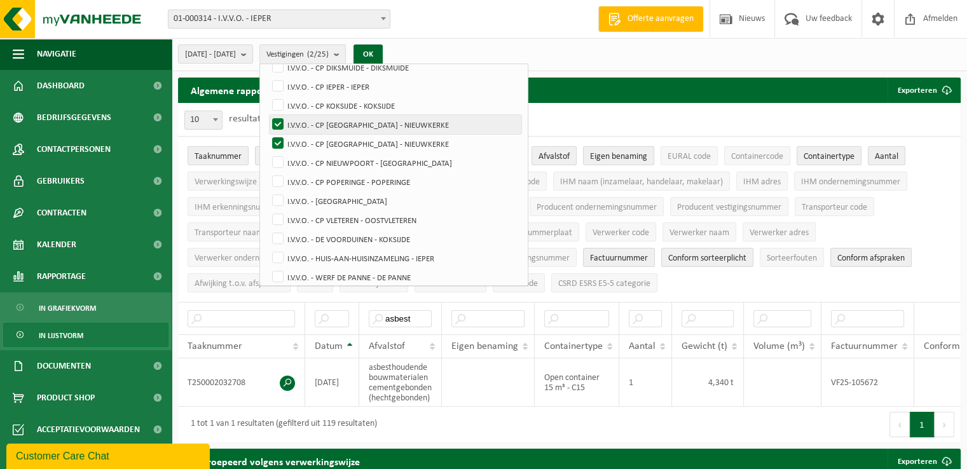
click at [373, 118] on label "I.V.V.O. - CP [GEOGRAPHIC_DATA] - NIEUWKERKE" at bounding box center [396, 124] width 252 height 19
click at [268, 115] on input "I.V.V.O. - CP [GEOGRAPHIC_DATA] - NIEUWKERKE" at bounding box center [267, 114] width 1 height 1
checkbox input "false"
click at [371, 136] on label "I.V.V.O. - CP [GEOGRAPHIC_DATA] - NIEUWKERKE" at bounding box center [396, 143] width 252 height 19
click at [268, 134] on input "I.V.V.O. - CP [GEOGRAPHIC_DATA] - NIEUWKERKE" at bounding box center [267, 133] width 1 height 1
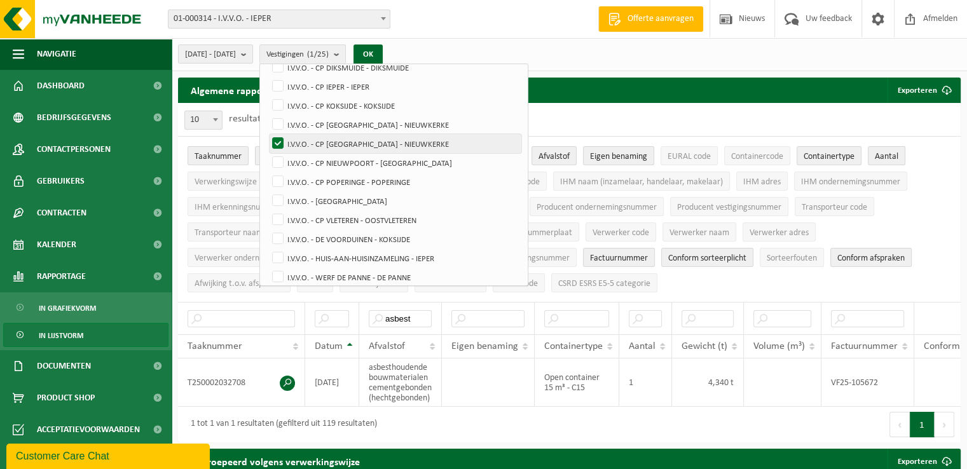
checkbox input "false"
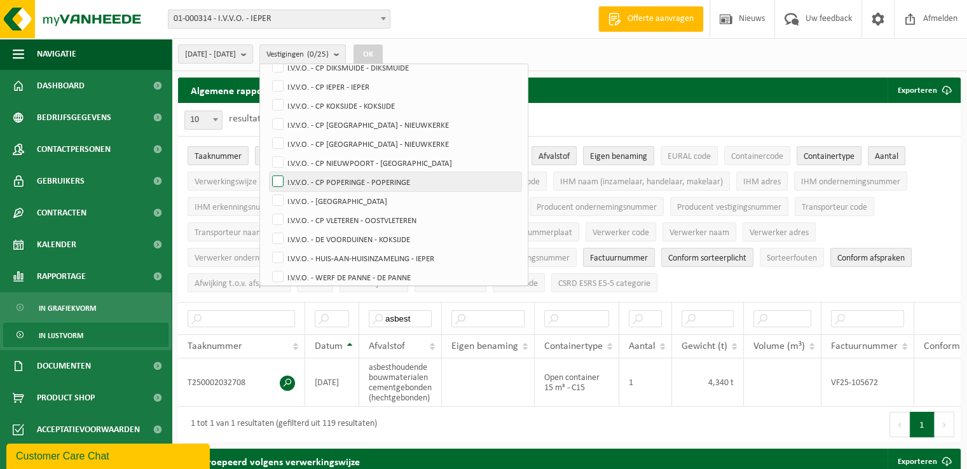
click at [372, 183] on label "I.V.V.O. - CP POPERINGE - POPERINGE" at bounding box center [396, 181] width 252 height 19
click at [268, 172] on input "I.V.V.O. - CP POPERINGE - POPERINGE" at bounding box center [267, 172] width 1 height 1
click at [383, 57] on button "OK" at bounding box center [367, 54] width 29 height 20
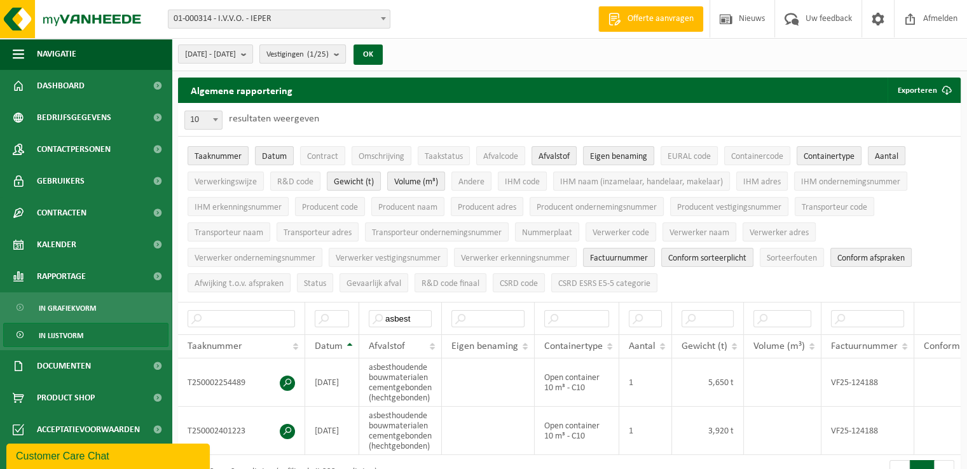
click at [329, 51] on count "(1/25)" at bounding box center [318, 54] width 22 height 8
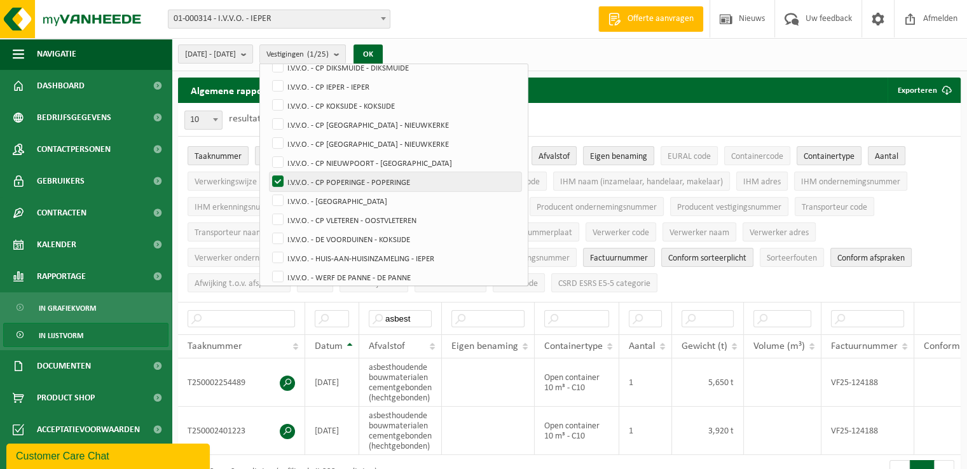
click at [353, 184] on label "I.V.V.O. - CP POPERINGE - POPERINGE" at bounding box center [396, 181] width 252 height 19
click at [268, 172] on input "I.V.V.O. - CP POPERINGE - POPERINGE" at bounding box center [267, 172] width 1 height 1
checkbox input "false"
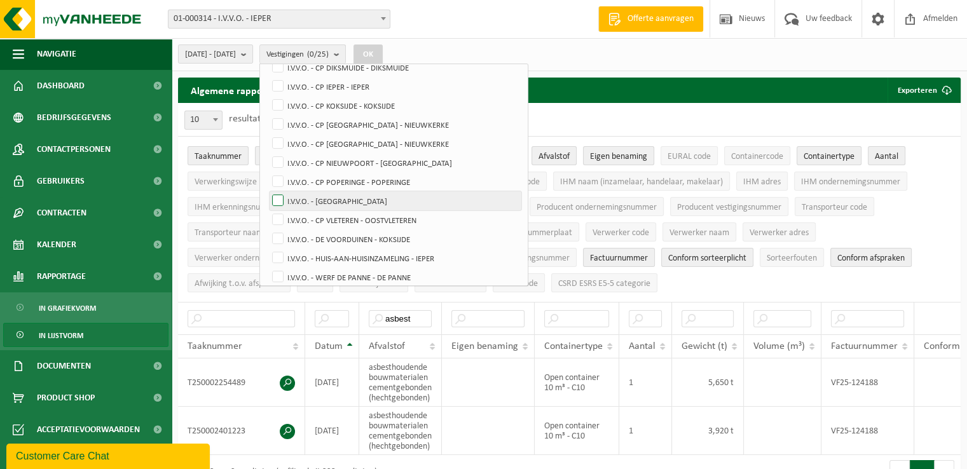
click at [357, 196] on label "I.V.V.O. - [GEOGRAPHIC_DATA]" at bounding box center [396, 200] width 252 height 19
click at [268, 191] on input "I.V.V.O. - [GEOGRAPHIC_DATA]" at bounding box center [267, 191] width 1 height 1
click at [383, 57] on button "OK" at bounding box center [367, 54] width 29 height 20
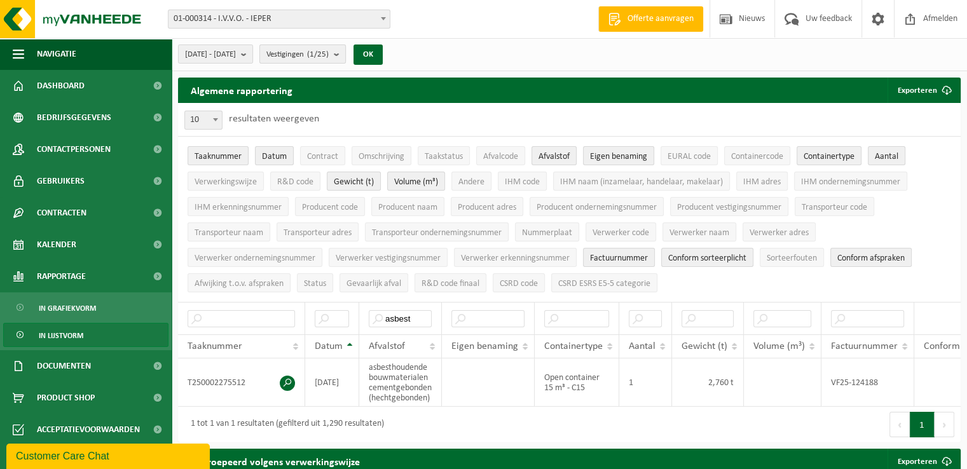
click at [329, 59] on span "Vestigingen (1/25)" at bounding box center [297, 54] width 62 height 19
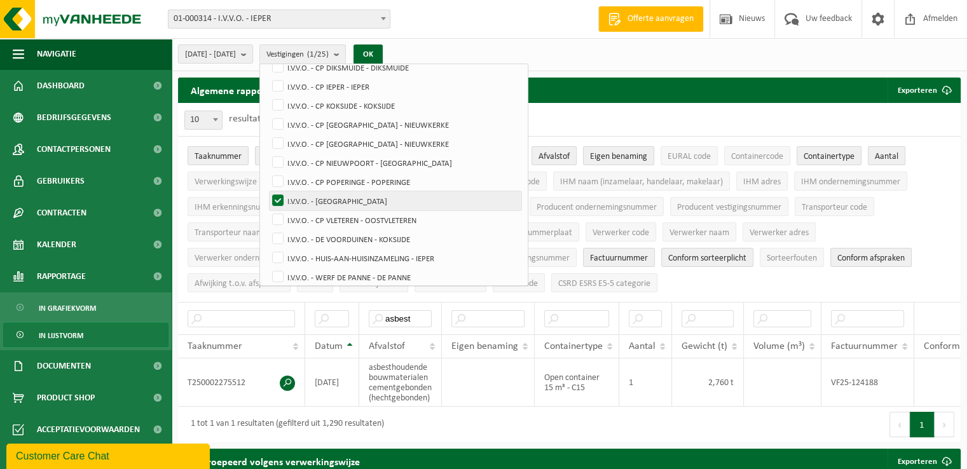
click at [358, 207] on label "I.V.V.O. - [GEOGRAPHIC_DATA]" at bounding box center [396, 200] width 252 height 19
click at [268, 191] on input "I.V.V.O. - [GEOGRAPHIC_DATA]" at bounding box center [267, 191] width 1 height 1
checkbox input "false"
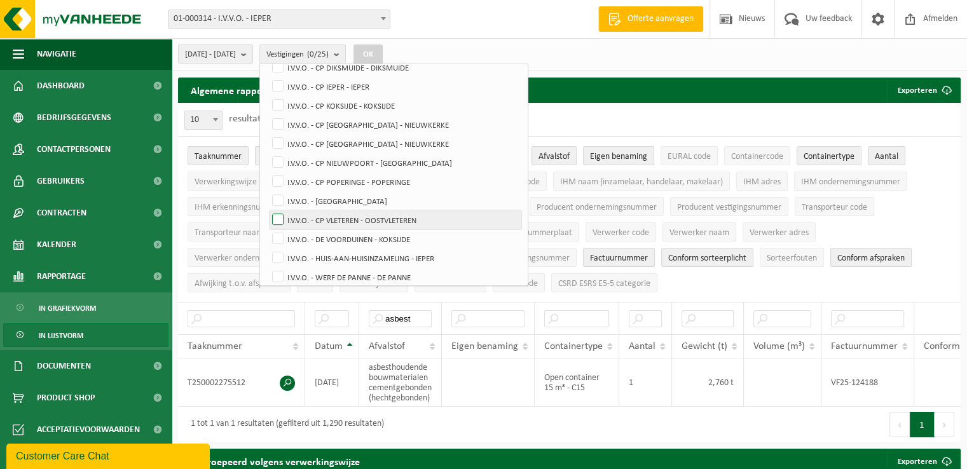
click at [364, 222] on label "I.V.V.O. - CP VLETEREN - OOSTVLETEREN" at bounding box center [396, 219] width 252 height 19
click at [268, 210] on input "I.V.V.O. - CP VLETEREN - OOSTVLETEREN" at bounding box center [267, 210] width 1 height 1
checkbox input "true"
click at [383, 50] on button "OK" at bounding box center [367, 54] width 29 height 20
